Goal: Information Seeking & Learning: Stay updated

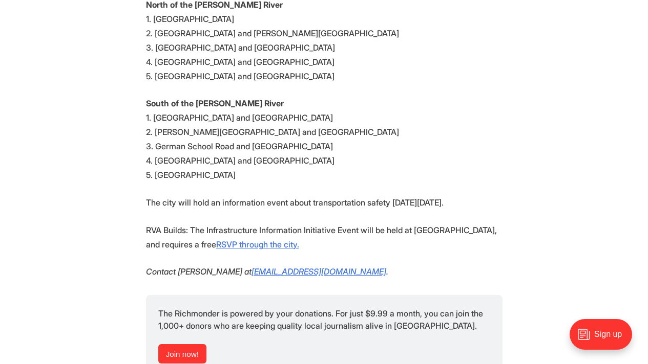
scroll to position [1024, 0]
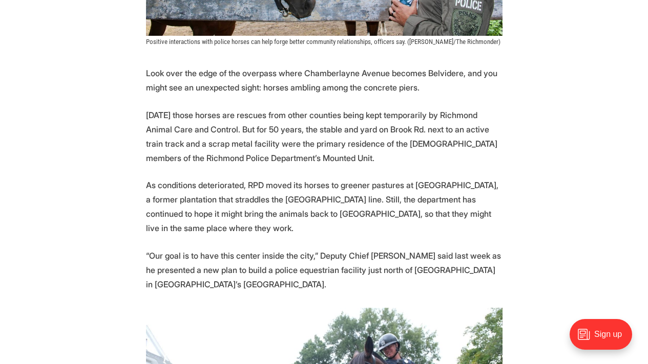
scroll to position [448, 0]
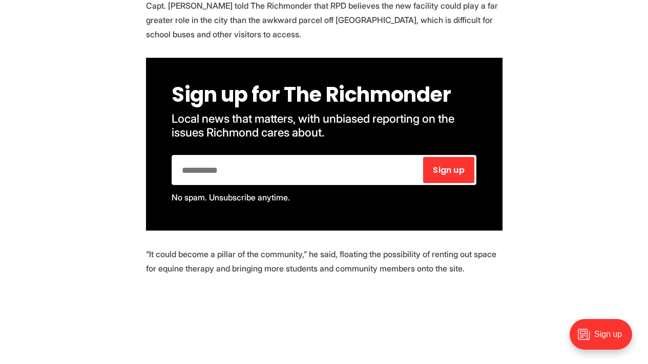
scroll to position [1084, 0]
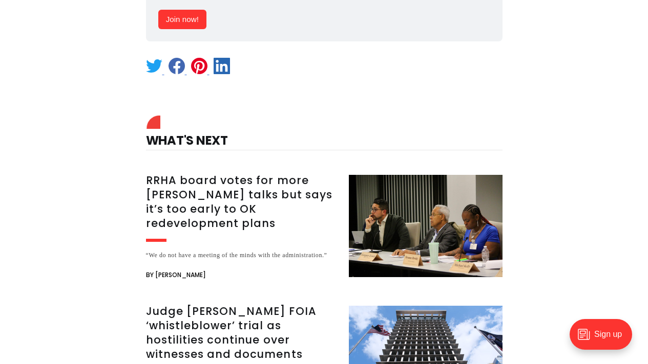
scroll to position [1304, 0]
